Goal: Task Accomplishment & Management: Complete application form

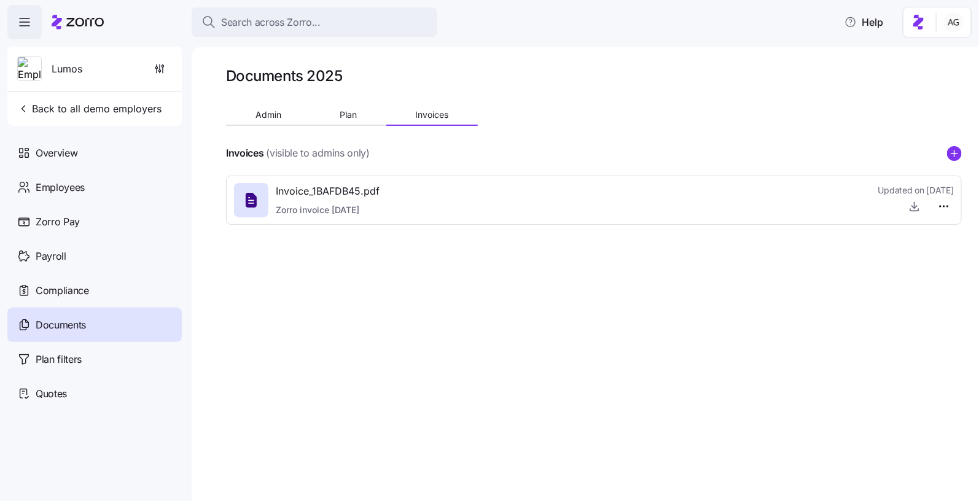
click at [82, 19] on icon at bounding box center [84, 22] width 37 height 9
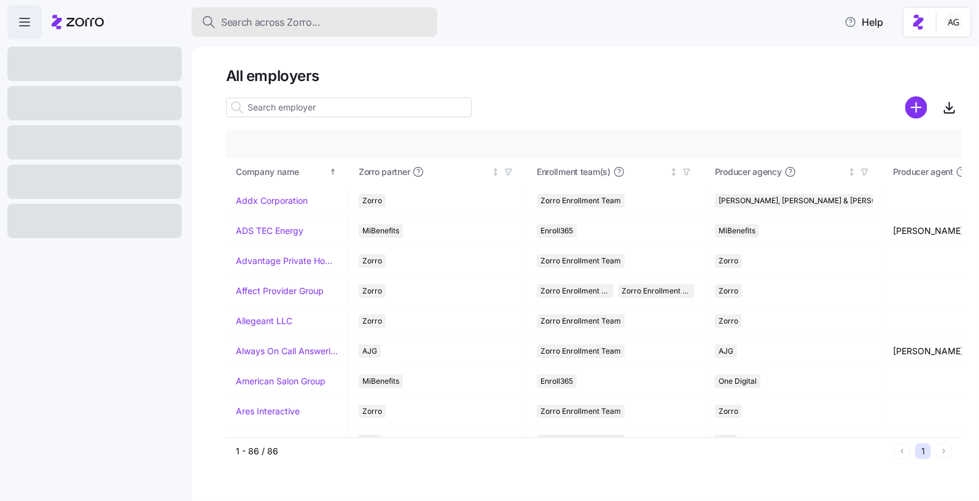
click at [255, 18] on span "Search across Zorro..." at bounding box center [271, 22] width 100 height 15
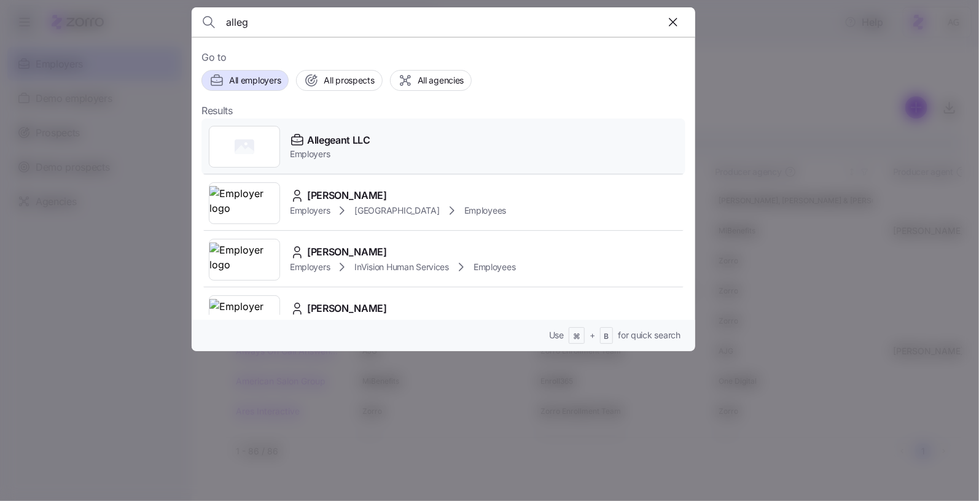
type input "alleg"
click at [320, 150] on span "Employers" at bounding box center [330, 154] width 80 height 12
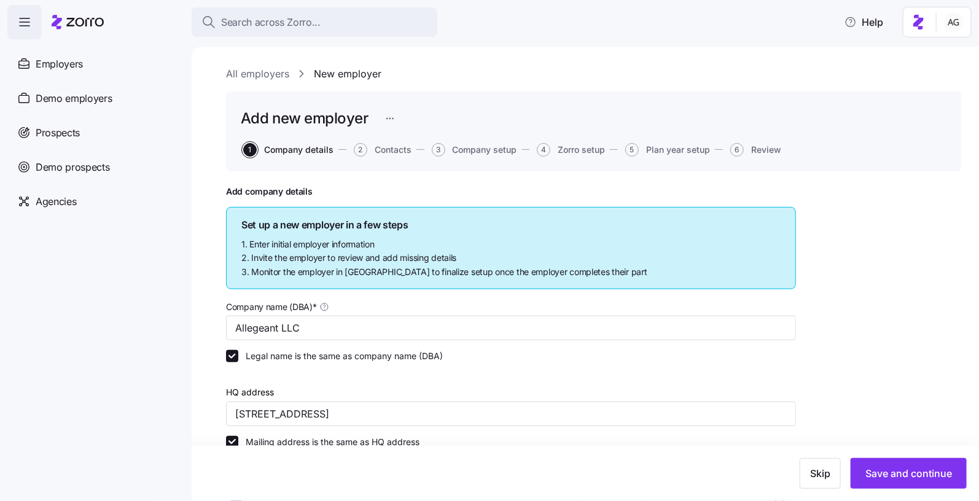
click at [392, 155] on button "2 Contacts" at bounding box center [383, 150] width 58 height 14
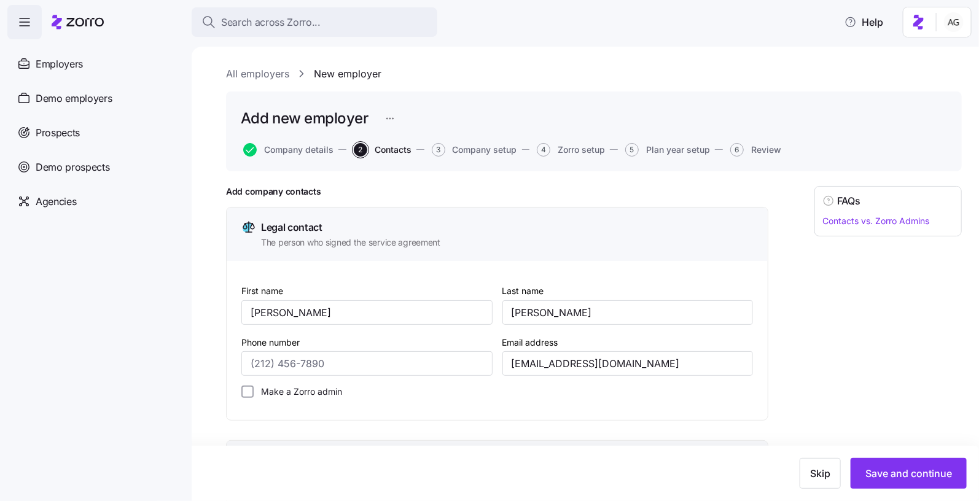
click at [474, 152] on span "Company setup" at bounding box center [485, 150] width 65 height 9
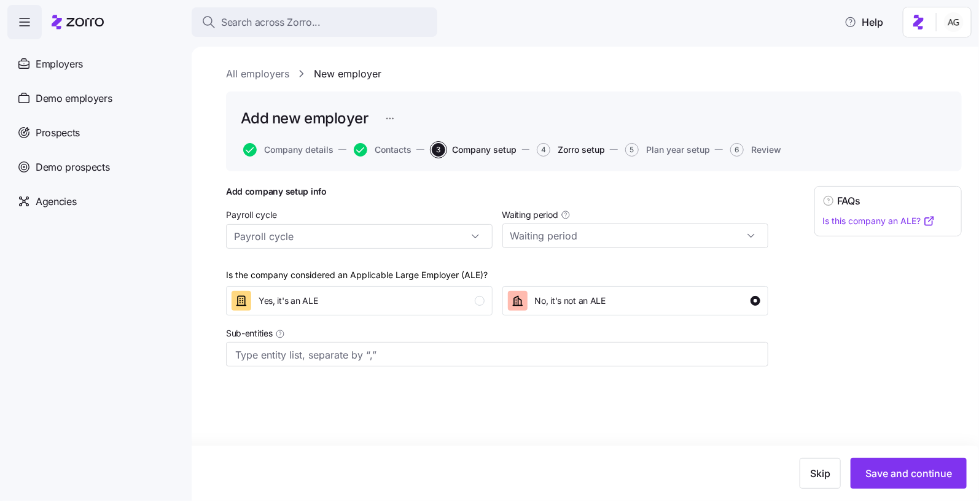
click at [570, 152] on span "Zorro setup" at bounding box center [581, 150] width 47 height 9
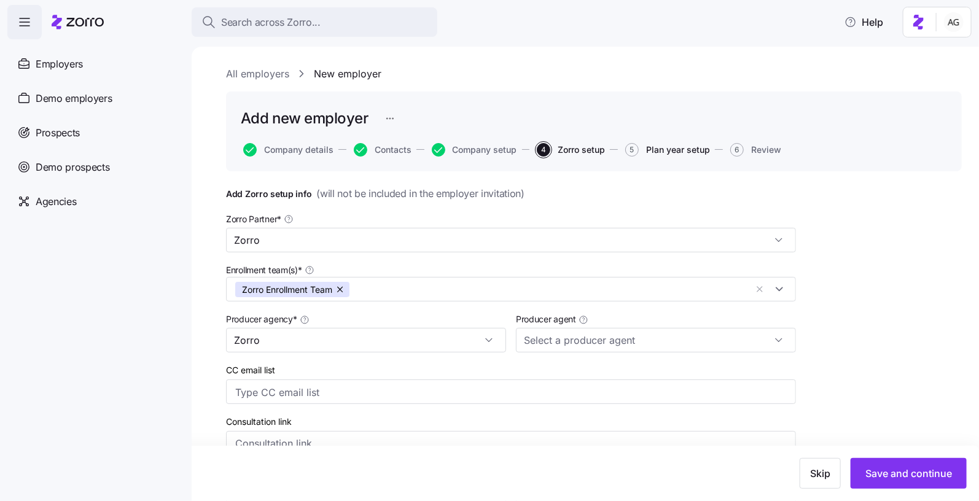
click at [666, 149] on span "Plan year setup" at bounding box center [678, 150] width 64 height 9
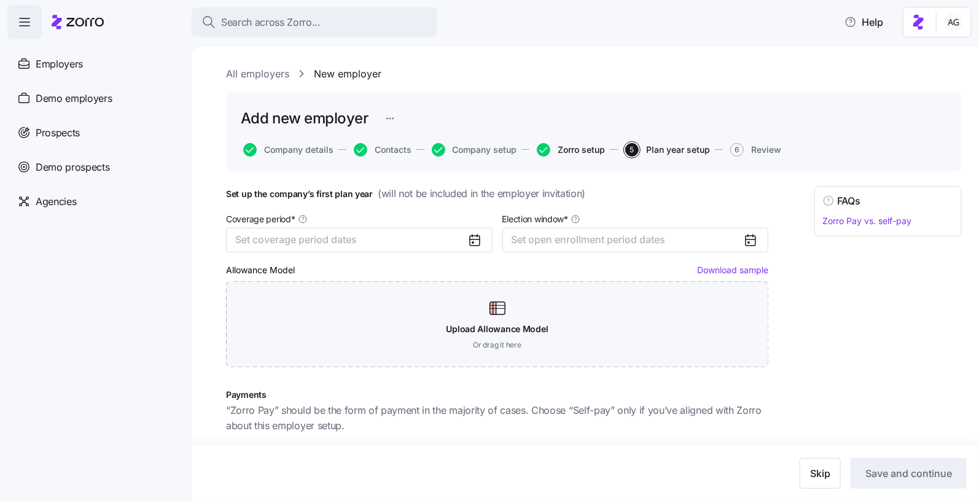
click at [572, 146] on span "Zorro setup" at bounding box center [581, 150] width 47 height 9
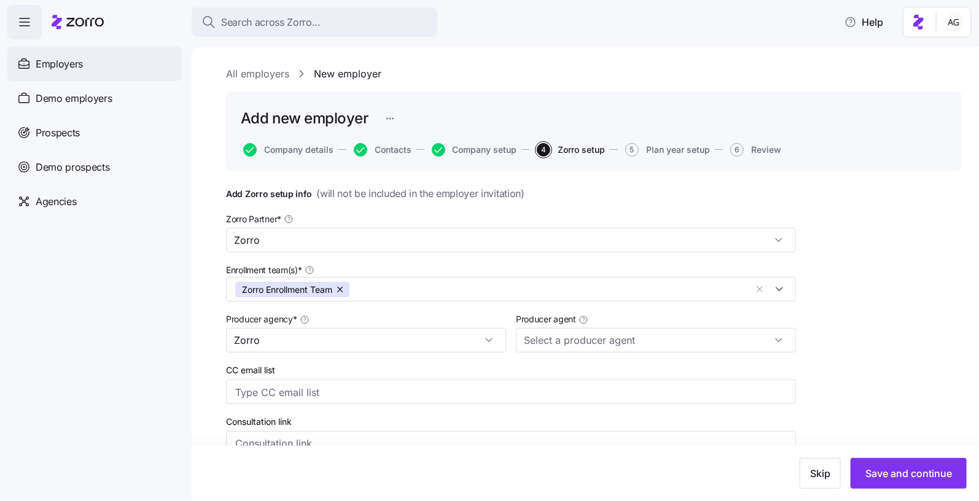
click at [106, 66] on div "Employers" at bounding box center [94, 64] width 175 height 34
